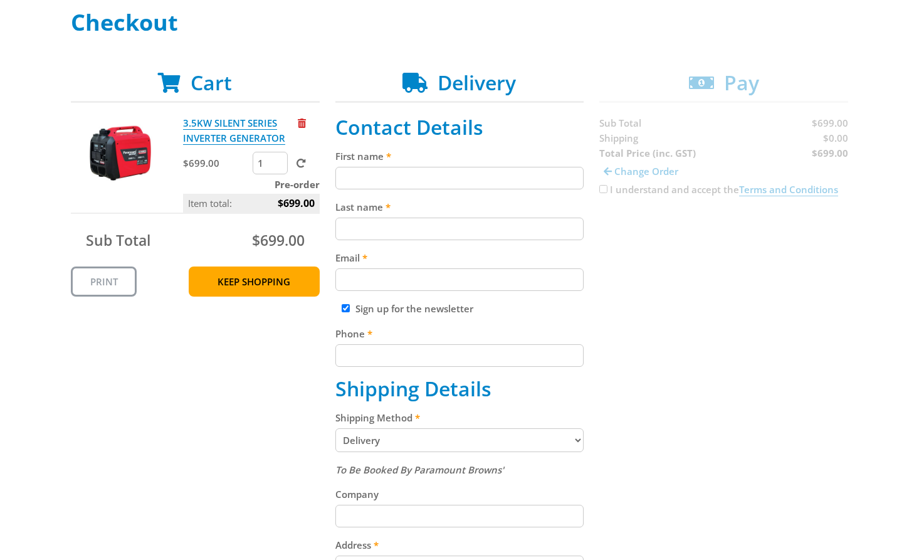
scroll to position [192, 0]
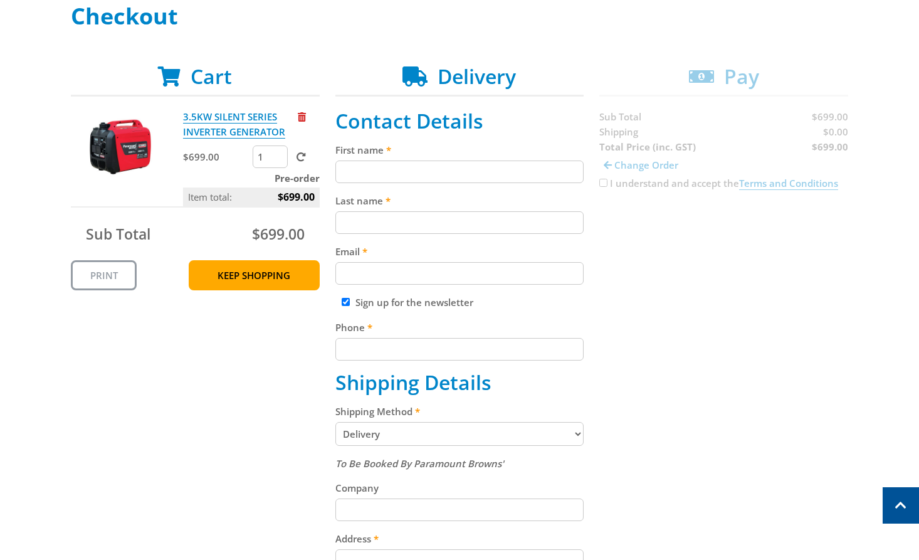
click at [409, 164] on input "First name" at bounding box center [459, 171] width 249 height 23
paste input "[PERSON_NAME]"
type input "[PERSON_NAME]"
click at [376, 211] on div "Last name" at bounding box center [459, 213] width 249 height 41
click at [374, 223] on input "Last name" at bounding box center [459, 222] width 249 height 23
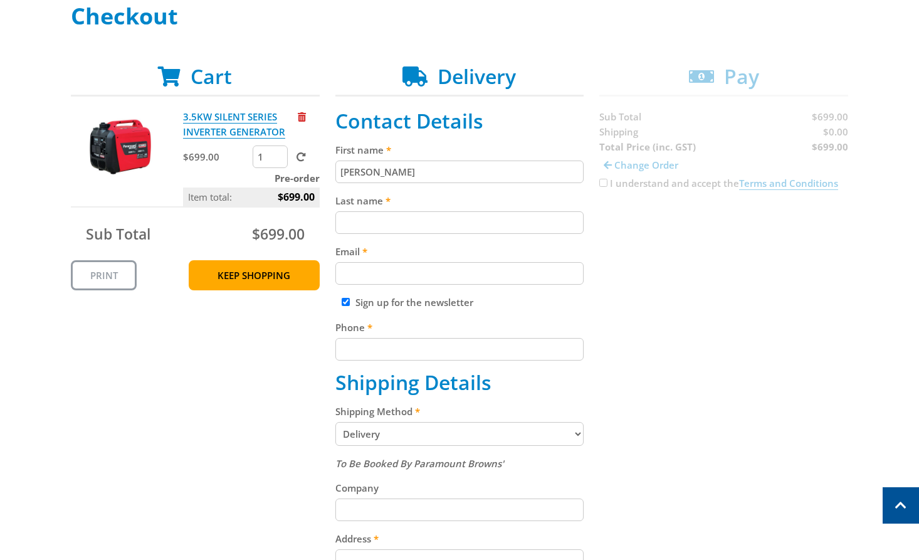
paste input "[PERSON_NAME]"
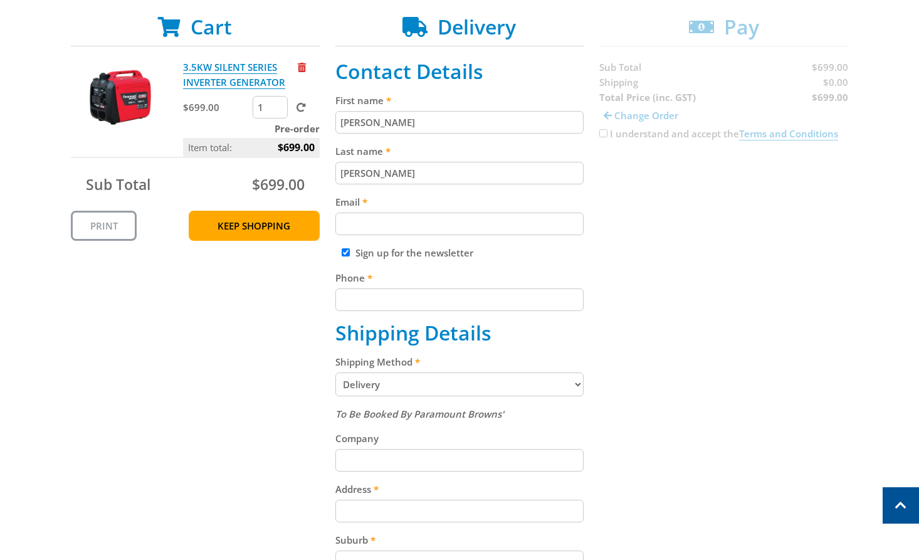
scroll to position [248, 0]
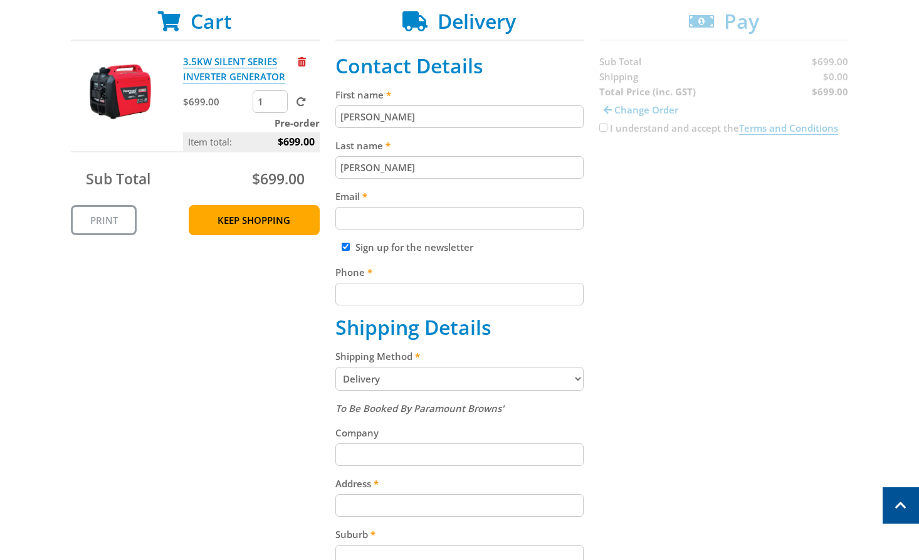
type input "[PERSON_NAME]"
click at [381, 207] on input "Email" at bounding box center [459, 218] width 249 height 23
paste input "[EMAIL_ADDRESS][DOMAIN_NAME]"
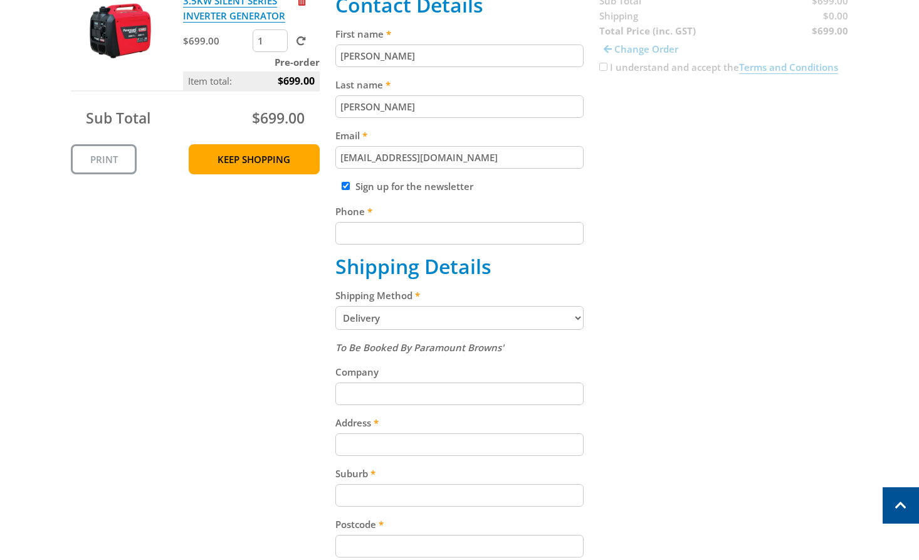
scroll to position [344, 0]
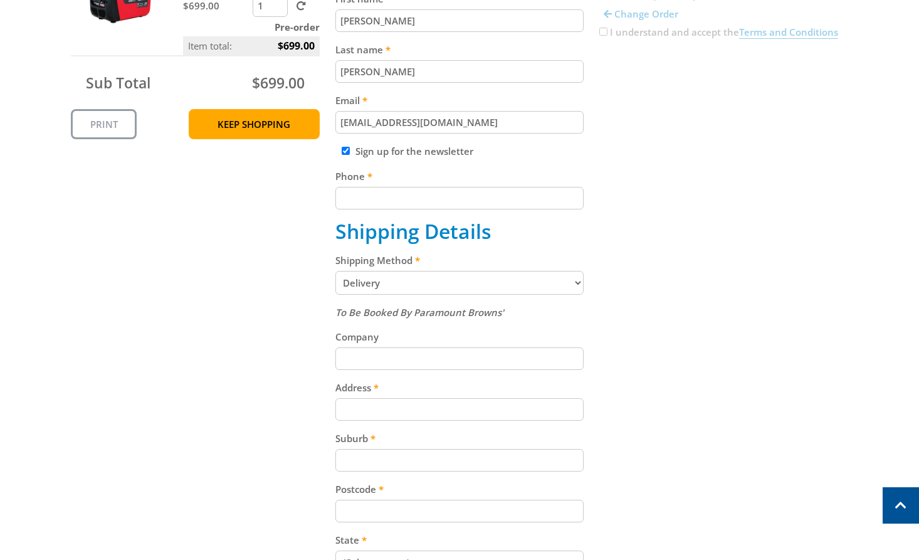
type input "[EMAIL_ADDRESS][DOMAIN_NAME]"
click at [378, 207] on input "Phone" at bounding box center [459, 198] width 249 height 23
paste input "[PHONE_NUMBER]"
type input "[PHONE_NUMBER]"
click at [409, 274] on select "Pickup from Gepps Cross Delivery" at bounding box center [459, 283] width 249 height 24
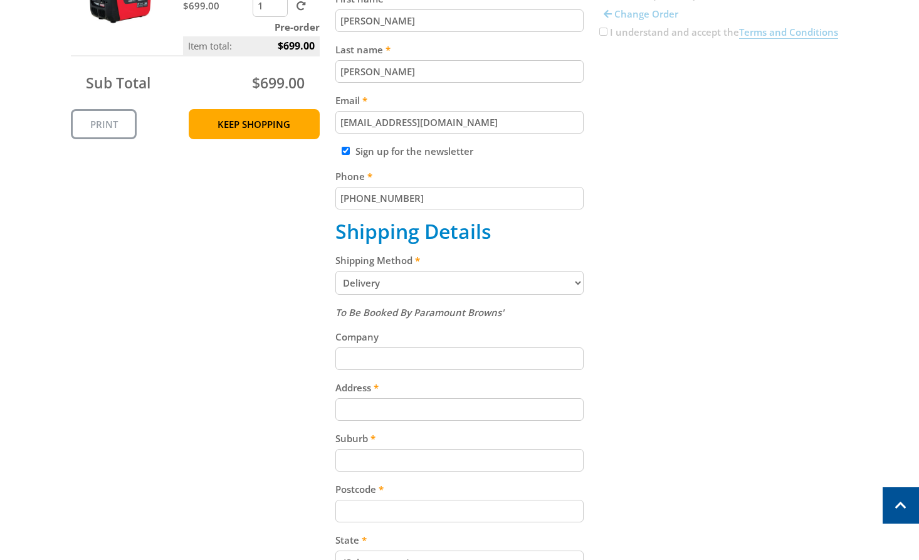
select select "Pickup"
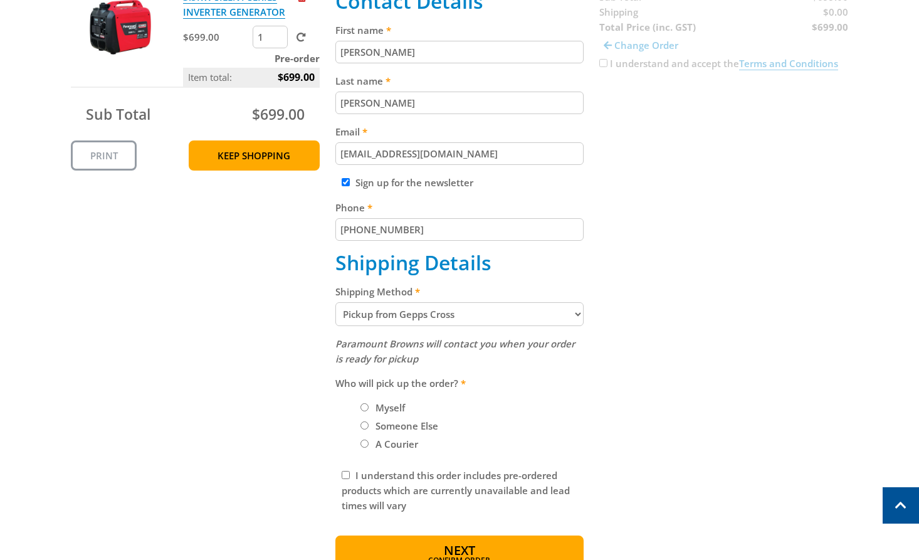
scroll to position [325, 0]
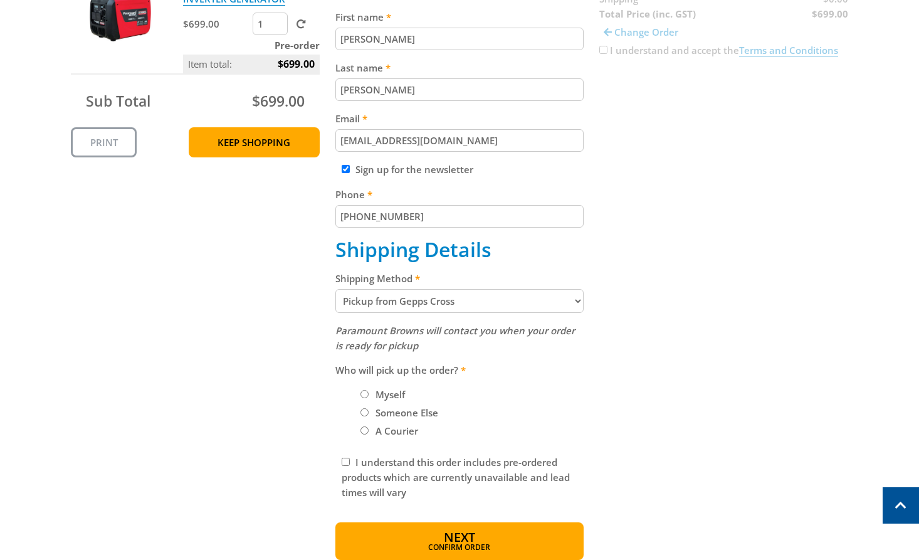
click at [379, 398] on label "Myself" at bounding box center [390, 394] width 38 height 21
click at [369, 398] on input "Myself" at bounding box center [364, 394] width 8 height 8
radio input "true"
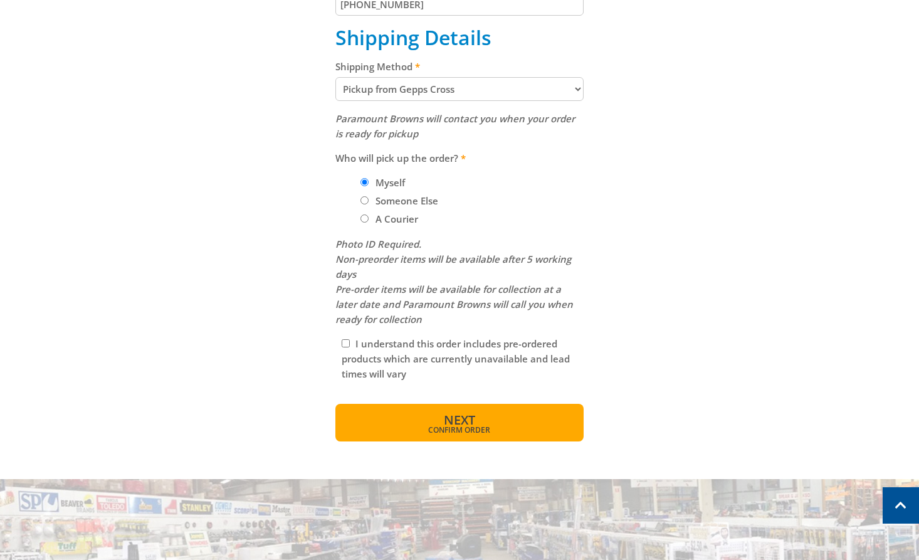
scroll to position [538, 0]
click at [350, 340] on div "I understand this order includes pre-ordered products which are currently unava…" at bounding box center [459, 358] width 249 height 58
click at [347, 343] on input "I understand this order includes pre-ordered products which are currently unava…" at bounding box center [346, 343] width 8 height 8
checkbox input "true"
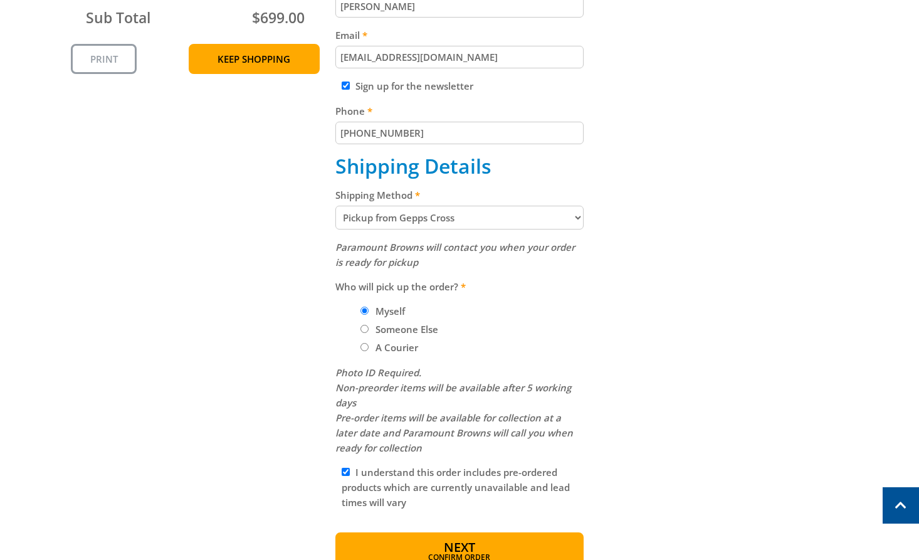
scroll to position [410, 0]
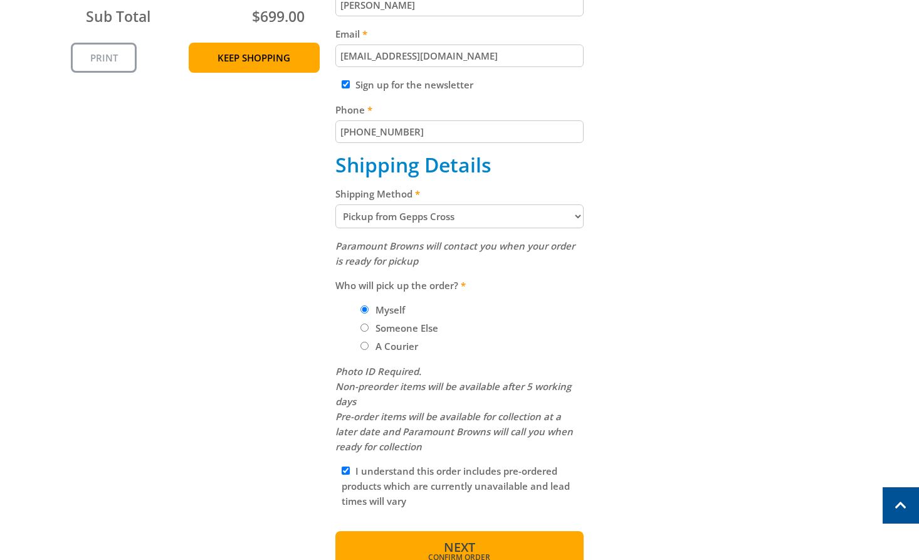
click at [478, 547] on button "Next Confirm order" at bounding box center [459, 550] width 249 height 38
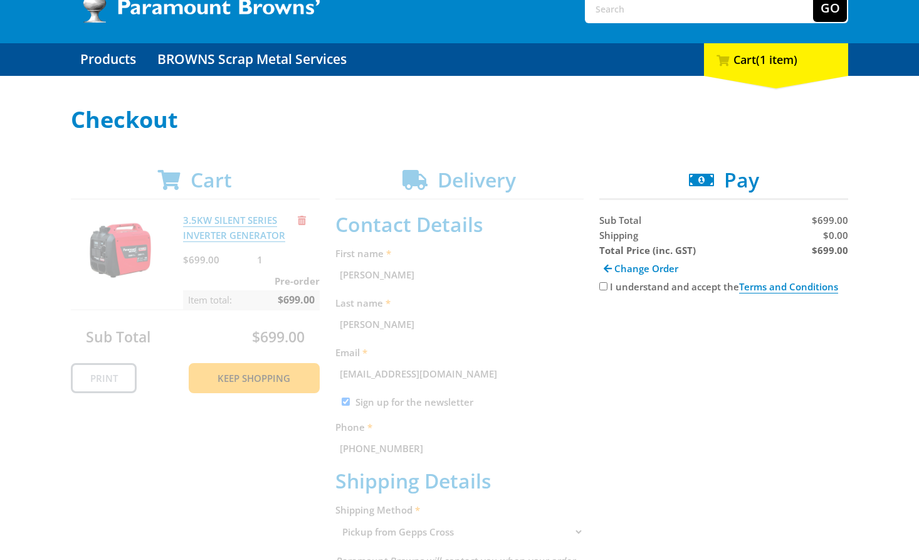
scroll to position [101, 0]
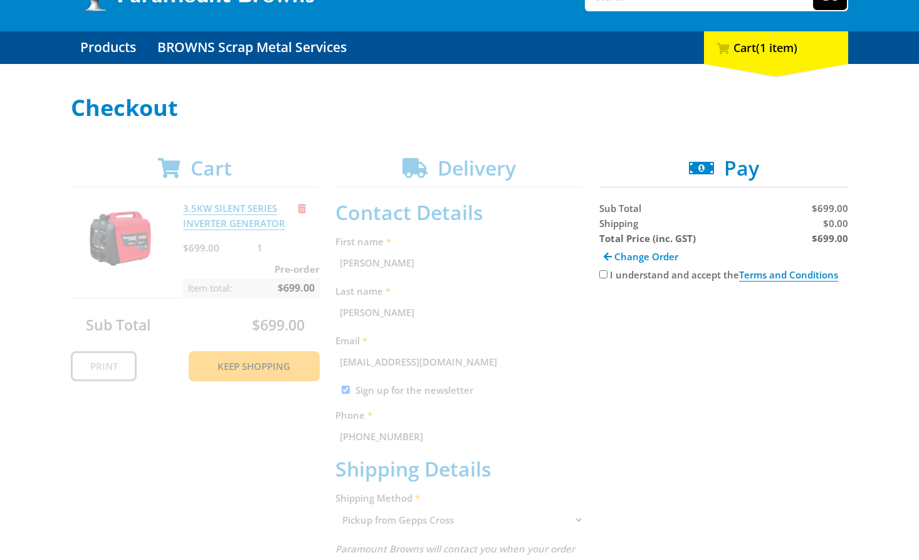
click at [604, 273] on input "I understand and accept the Terms and Conditions" at bounding box center [603, 274] width 8 height 8
checkbox input "true"
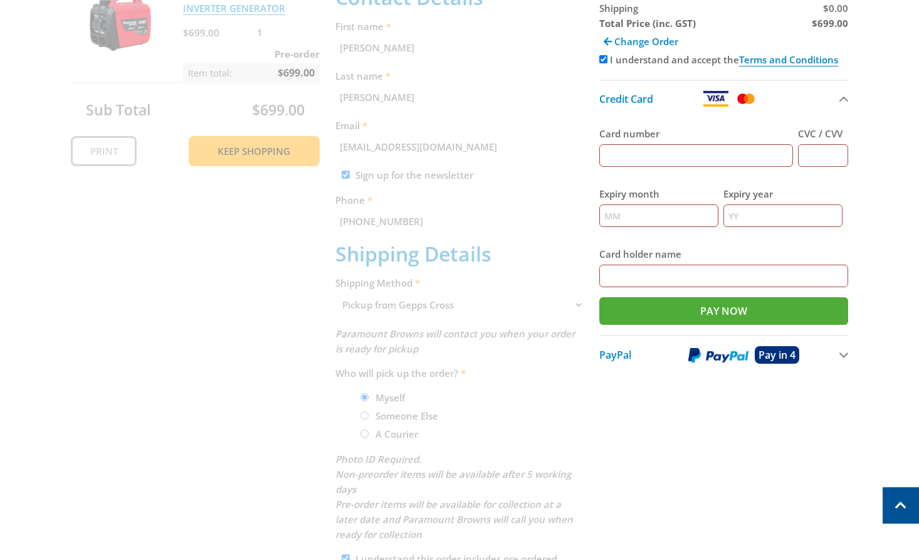
scroll to position [304, 0]
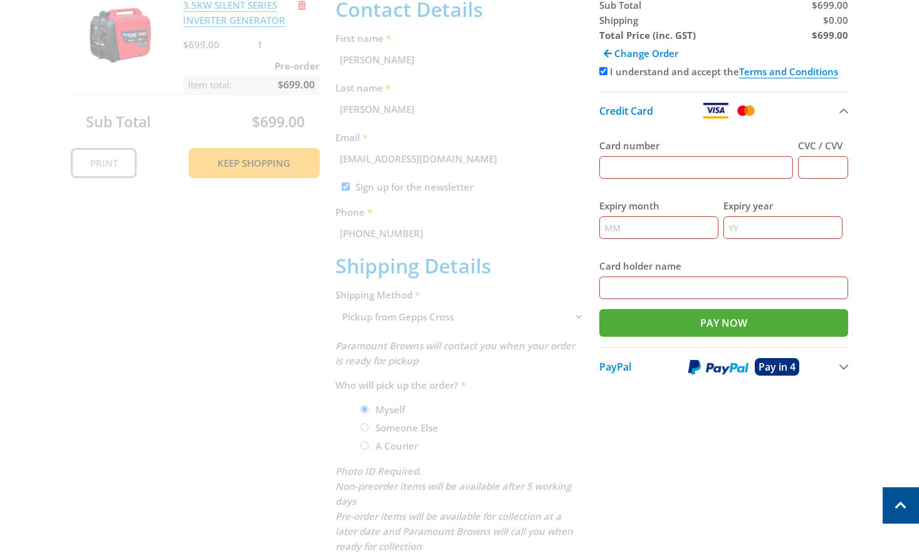
click at [607, 75] on div "I understand and accept the Terms and Conditions" at bounding box center [723, 71] width 249 height 15
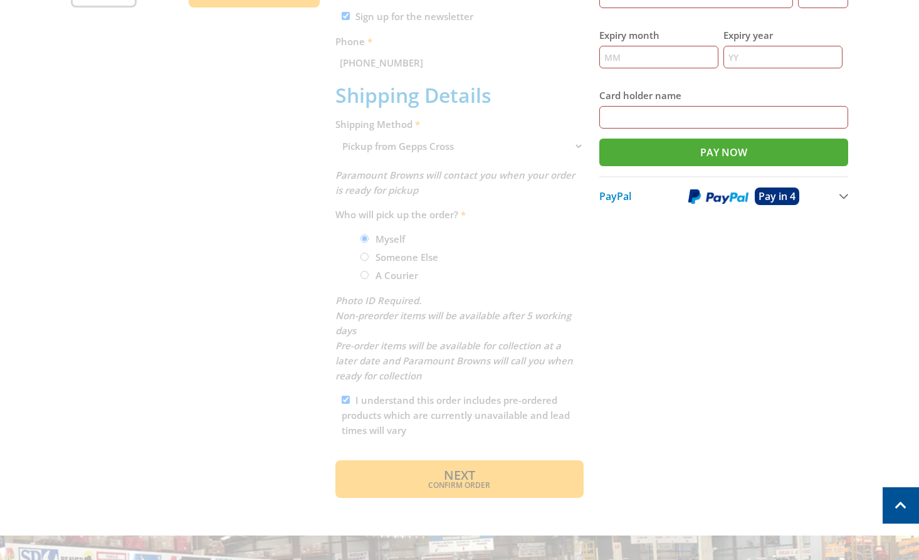
scroll to position [481, 0]
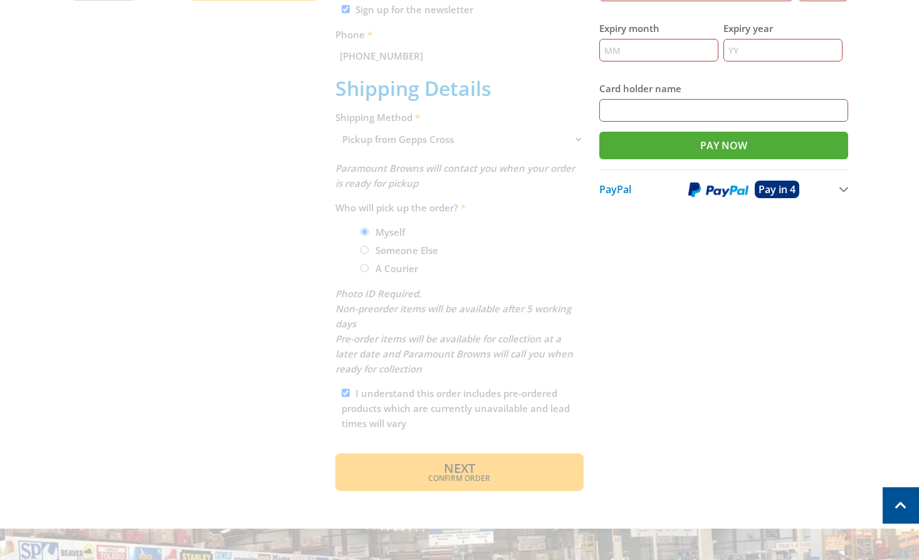
click at [369, 234] on div "Cart 3.5KW SILENT SERIES INVERTER GENERATOR $699.00 1 Pre-order Item total: $69…" at bounding box center [459, 133] width 777 height 715
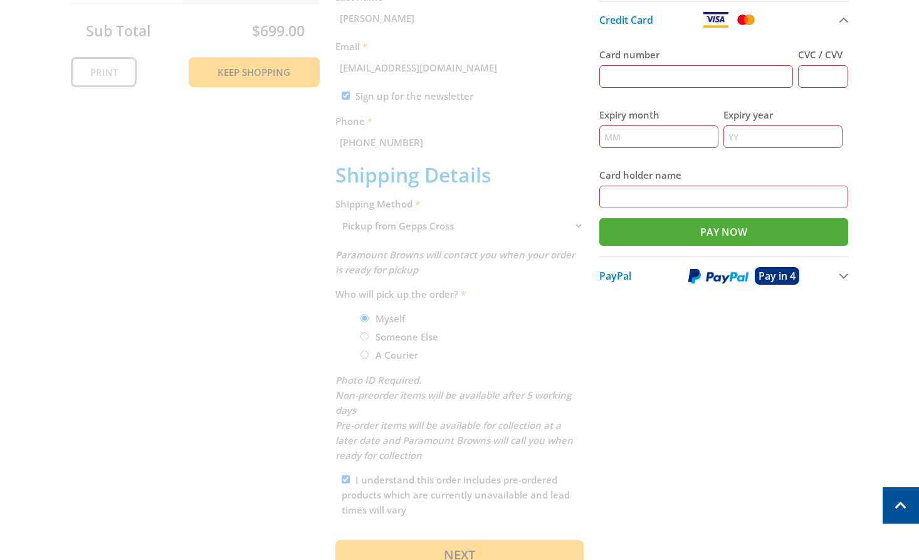
scroll to position [394, 0]
click at [569, 226] on div "Cart 3.5KW SILENT SERIES INVERTER GENERATOR $699.00 1 Pre-order Item total: $69…" at bounding box center [459, 220] width 777 height 715
click at [574, 229] on div "Cart 3.5KW SILENT SERIES INVERTER GENERATOR $699.00 1 Pre-order Item total: $69…" at bounding box center [459, 220] width 777 height 715
click at [193, 226] on div "Cart 3.5KW SILENT SERIES INVERTER GENERATOR $699.00 1 Pre-order Item total: $69…" at bounding box center [459, 220] width 777 height 715
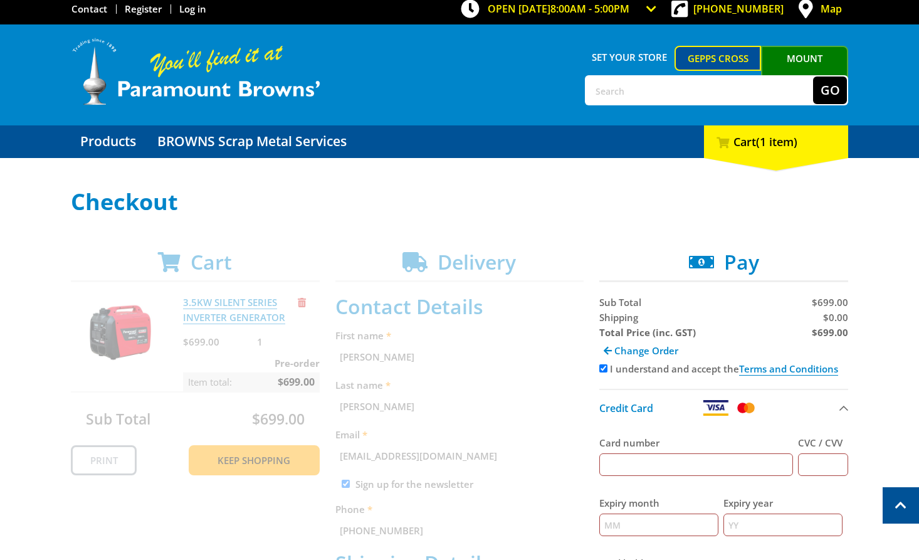
scroll to position [0, 0]
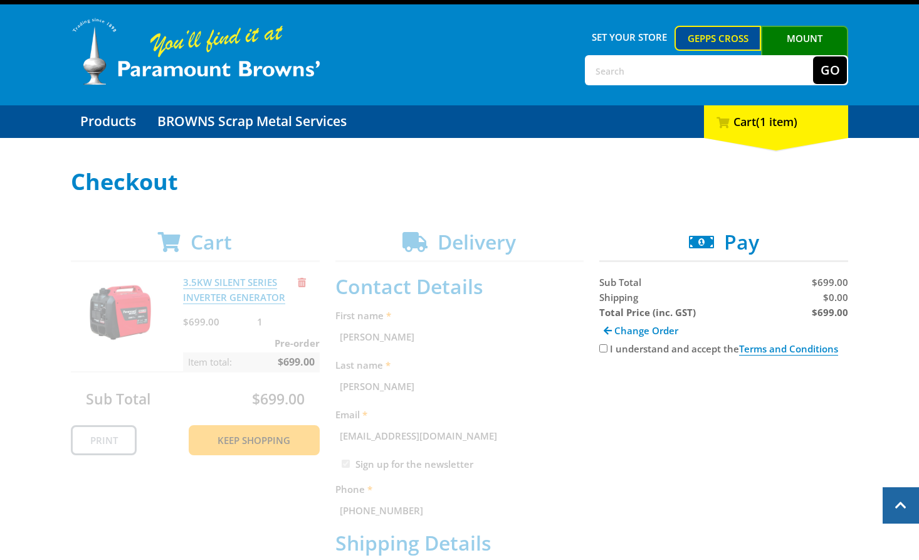
scroll to position [20, 0]
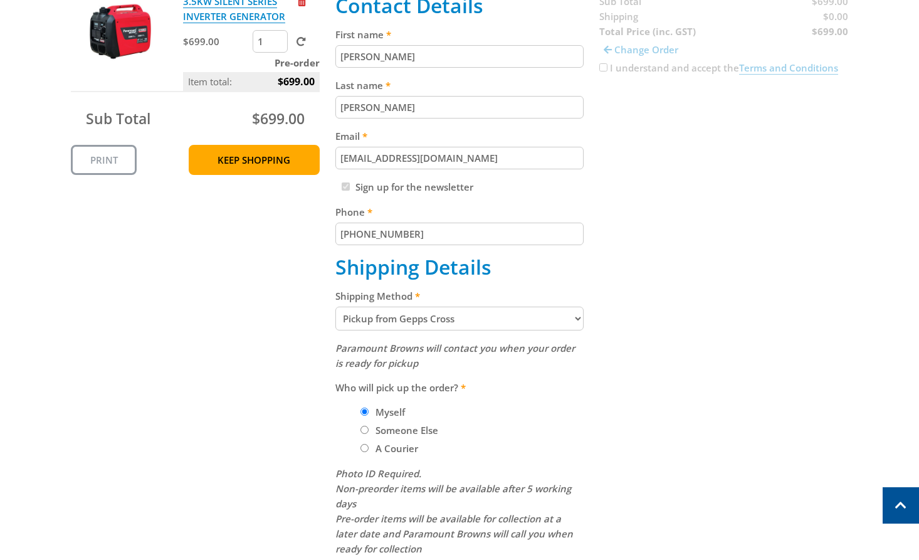
scroll to position [325, 0]
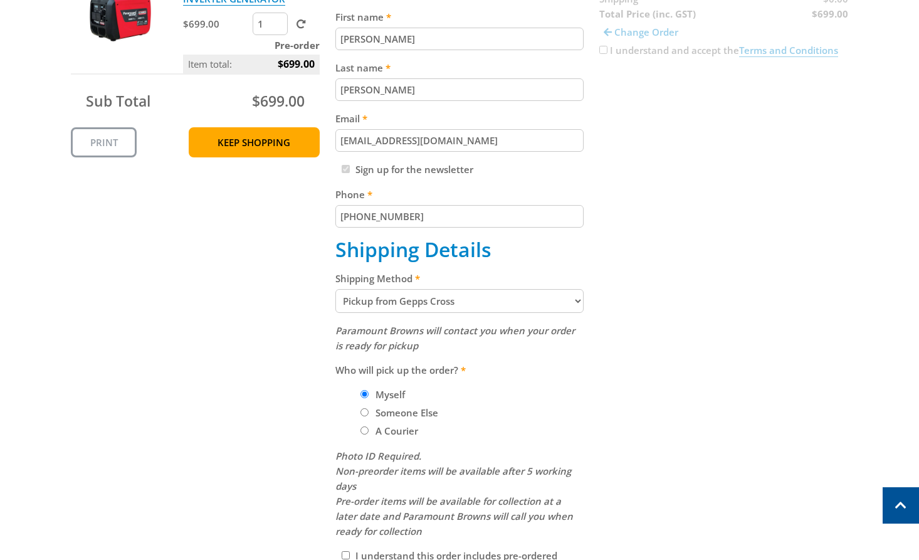
click at [448, 298] on select "Pickup from Gepps Cross Delivery" at bounding box center [459, 301] width 249 height 24
select select "Delivery"
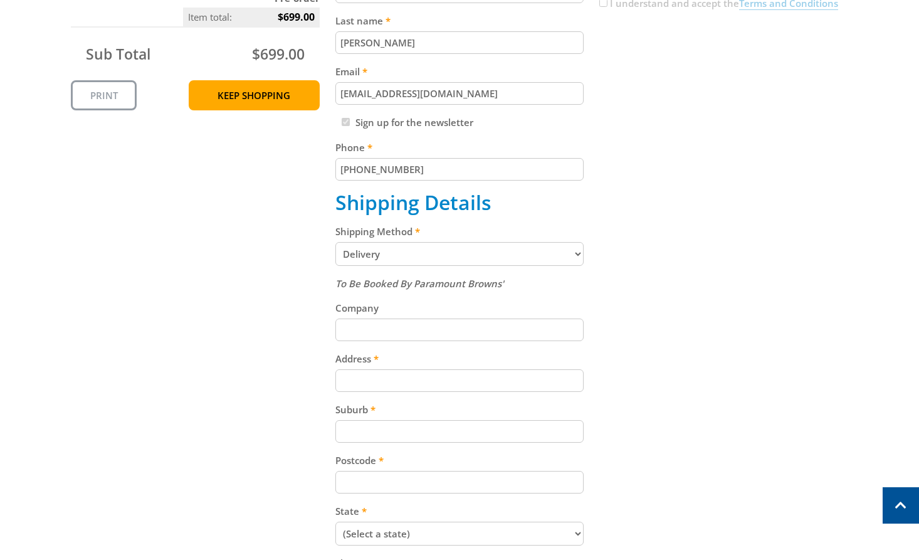
scroll to position [374, 0]
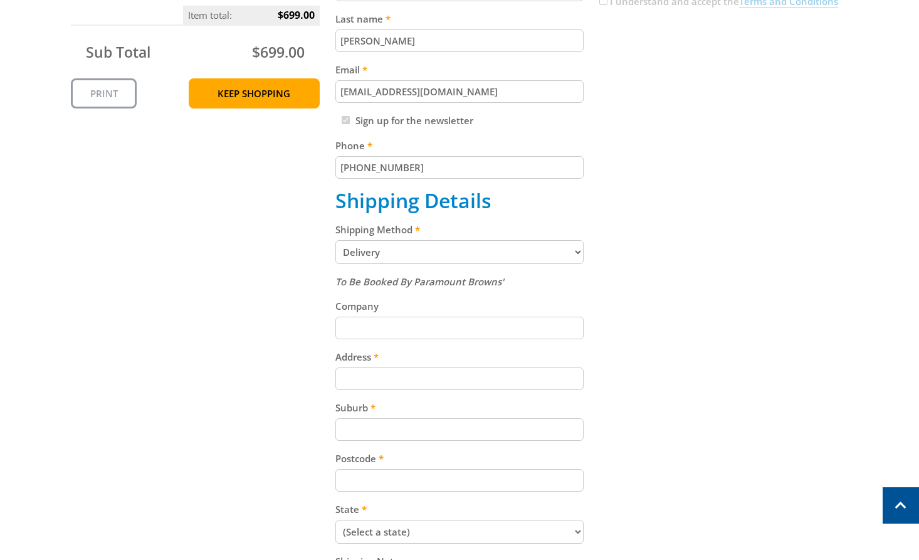
click at [370, 373] on input "Address" at bounding box center [459, 378] width 249 height 23
paste input "99 Cavan Road"
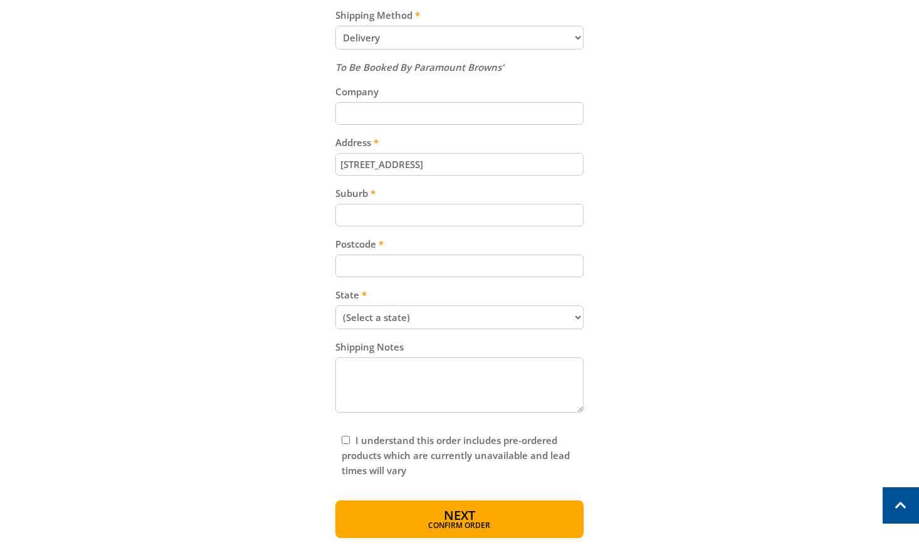
scroll to position [594, 0]
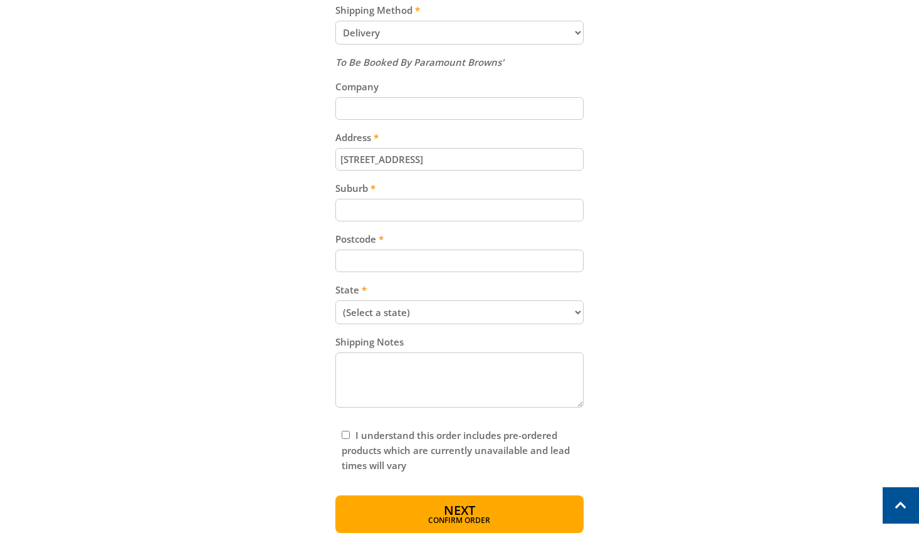
type input "99 Cavan Road"
click at [379, 265] on input "Postcode" at bounding box center [459, 261] width 249 height 23
paste input "5094"
type input "5094"
click at [389, 214] on input "Suburb" at bounding box center [459, 210] width 249 height 23
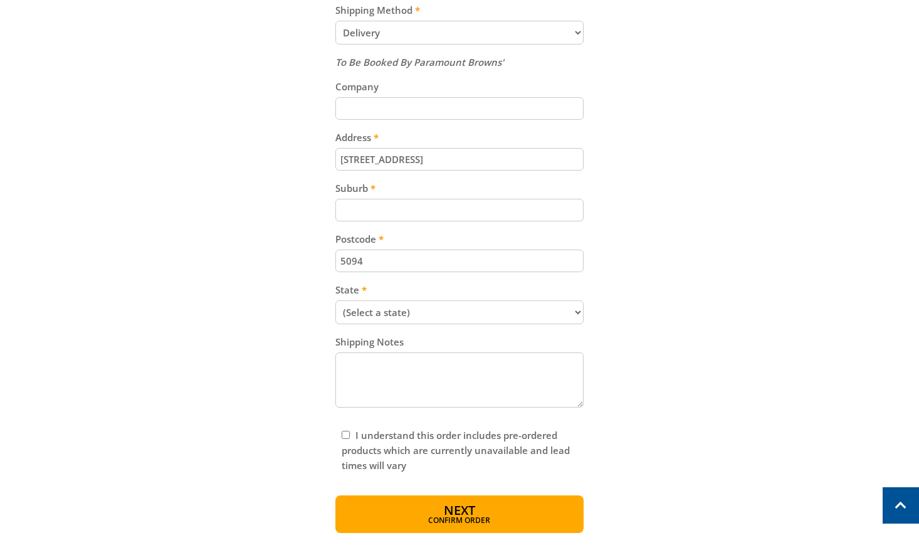
paste input "Gepps Cross"
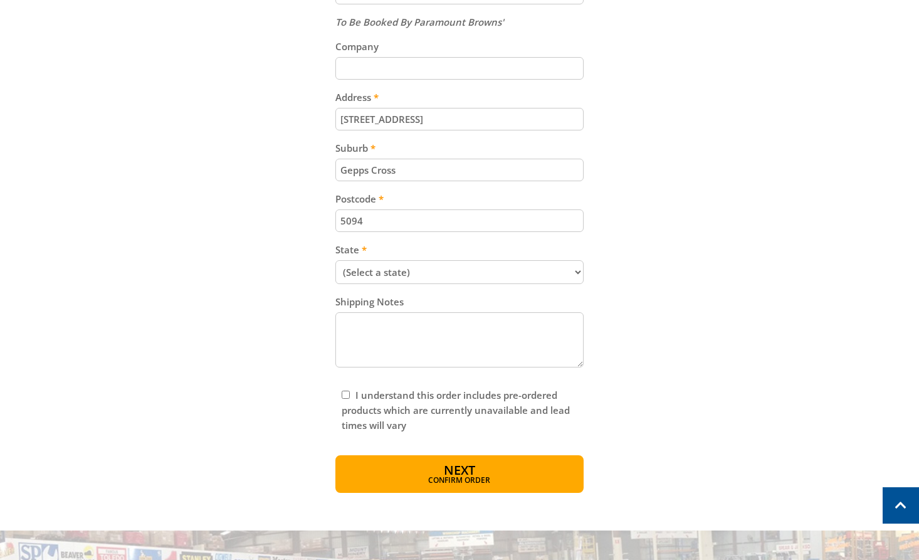
scroll to position [641, 0]
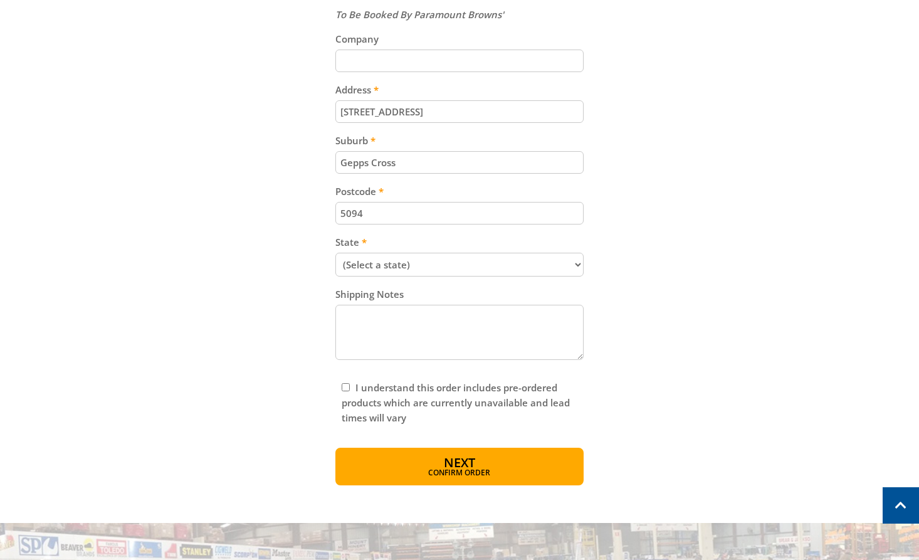
type input "Gepps Cross"
click at [437, 258] on select "(Select a state) South Australia Victoria New South Wales Queensland Western Au…" at bounding box center [459, 265] width 249 height 24
select select "SA"
click at [335, 253] on select "(Select a state) South Australia Victoria New South Wales Queensland Western Au…" at bounding box center [459, 265] width 249 height 24
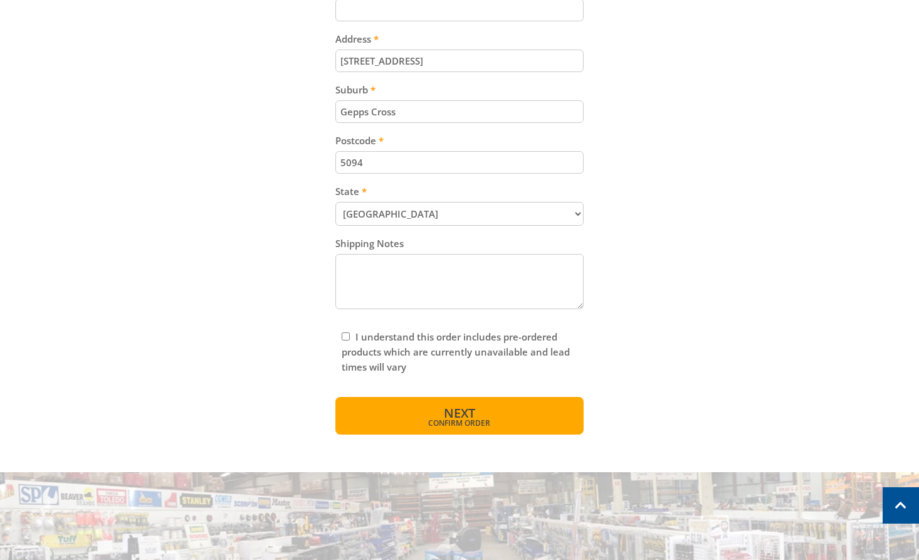
scroll to position [725, 0]
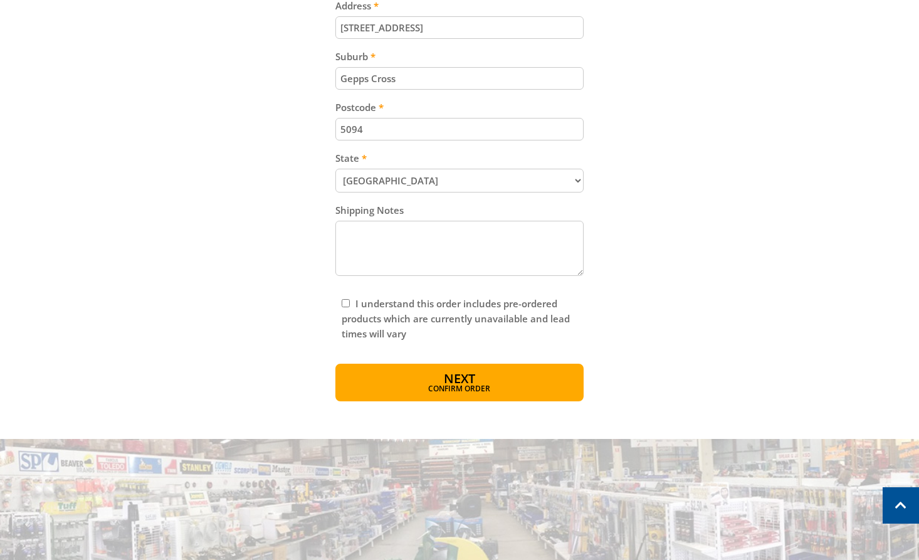
click at [342, 301] on input "I understand this order includes pre-ordered products which are currently unava…" at bounding box center [346, 303] width 8 height 8
checkbox input "true"
click at [430, 370] on button "Next Confirm order" at bounding box center [459, 383] width 249 height 38
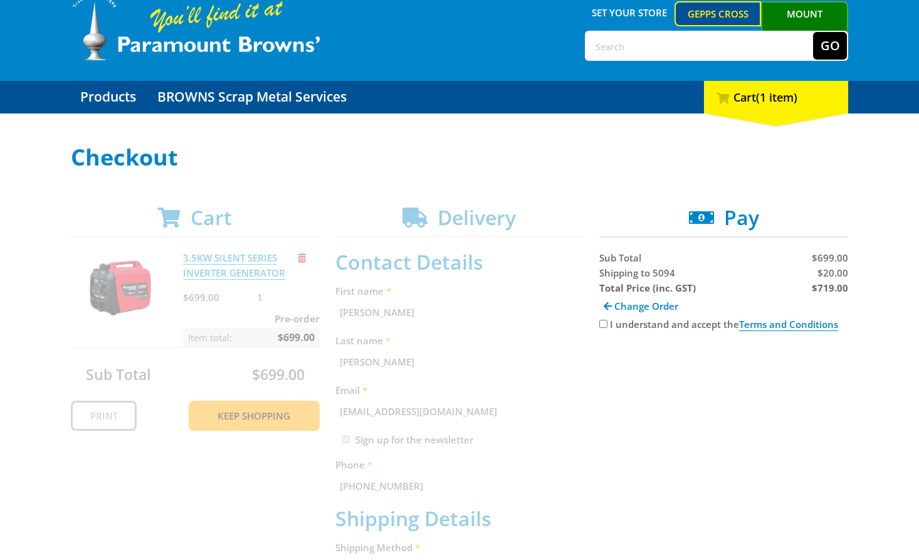
scroll to position [54, 0]
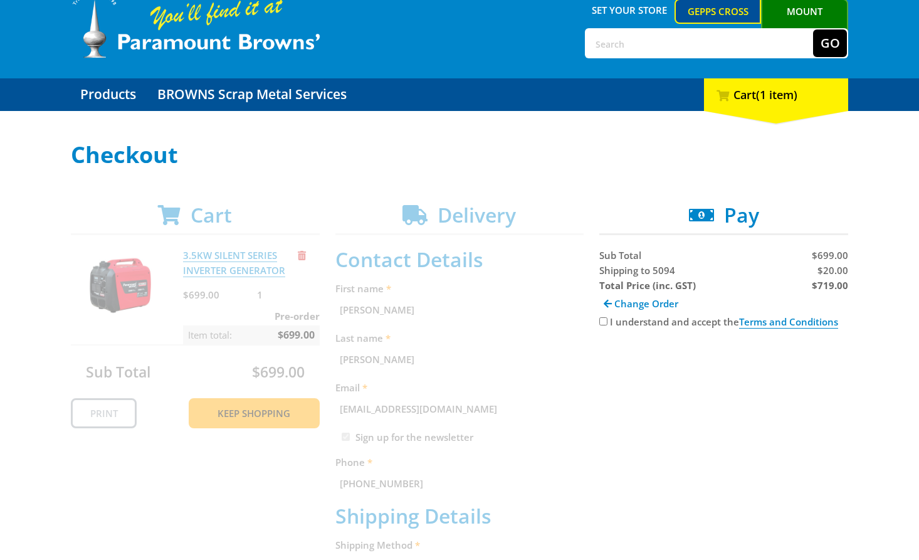
click at [833, 267] on span "$20.00" at bounding box center [832, 270] width 31 height 13
copy span "20.00"
click at [834, 284] on strong "$719.00" at bounding box center [830, 285] width 36 height 13
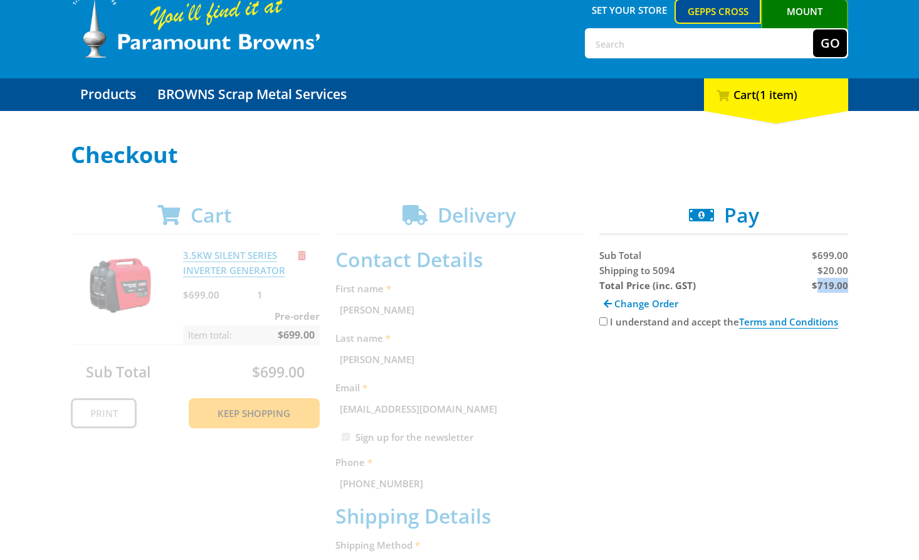
copy strong "719.00"
